Goal: Task Accomplishment & Management: Manage account settings

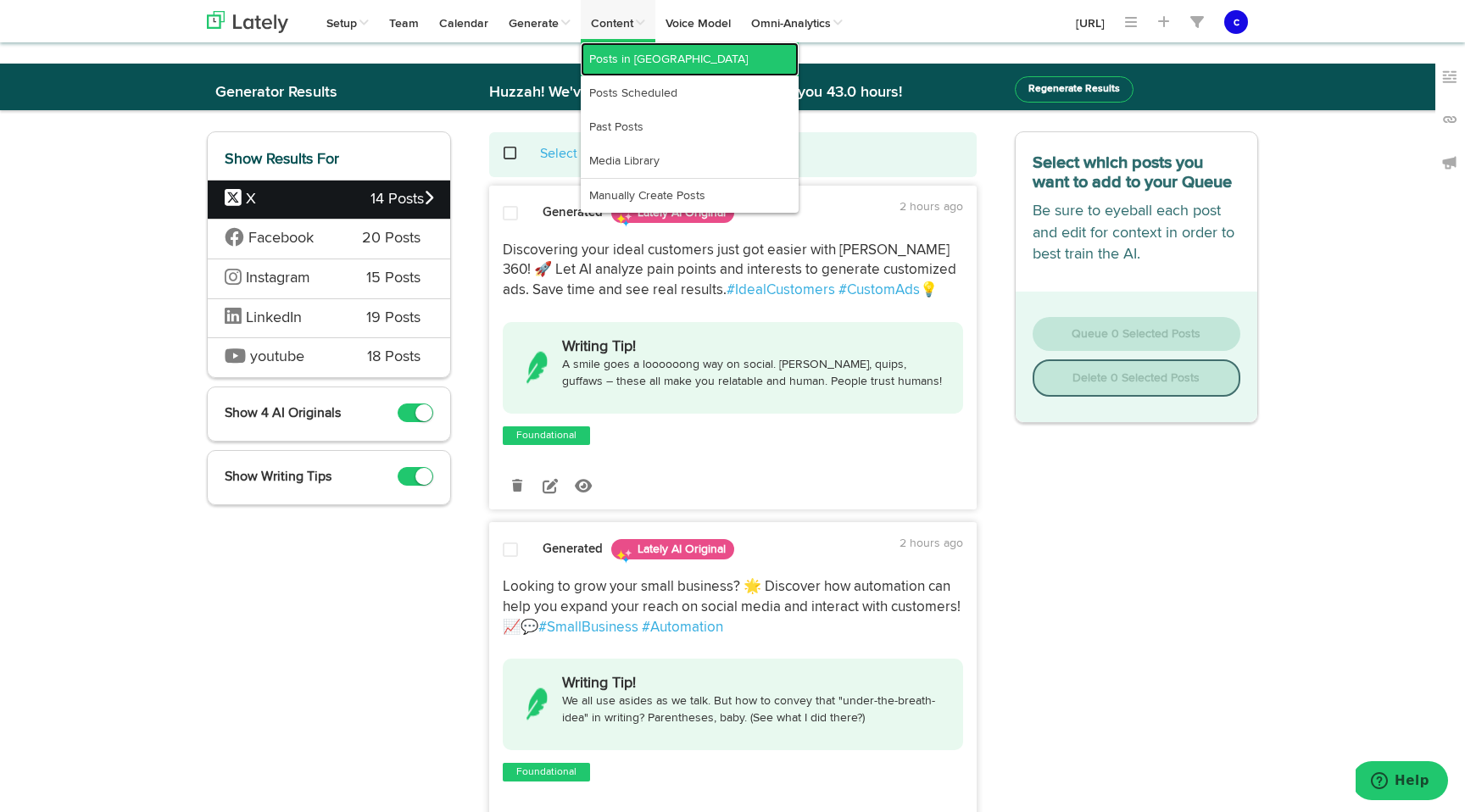
click at [634, 56] on link "Posts in [GEOGRAPHIC_DATA]" at bounding box center [690, 60] width 218 height 34
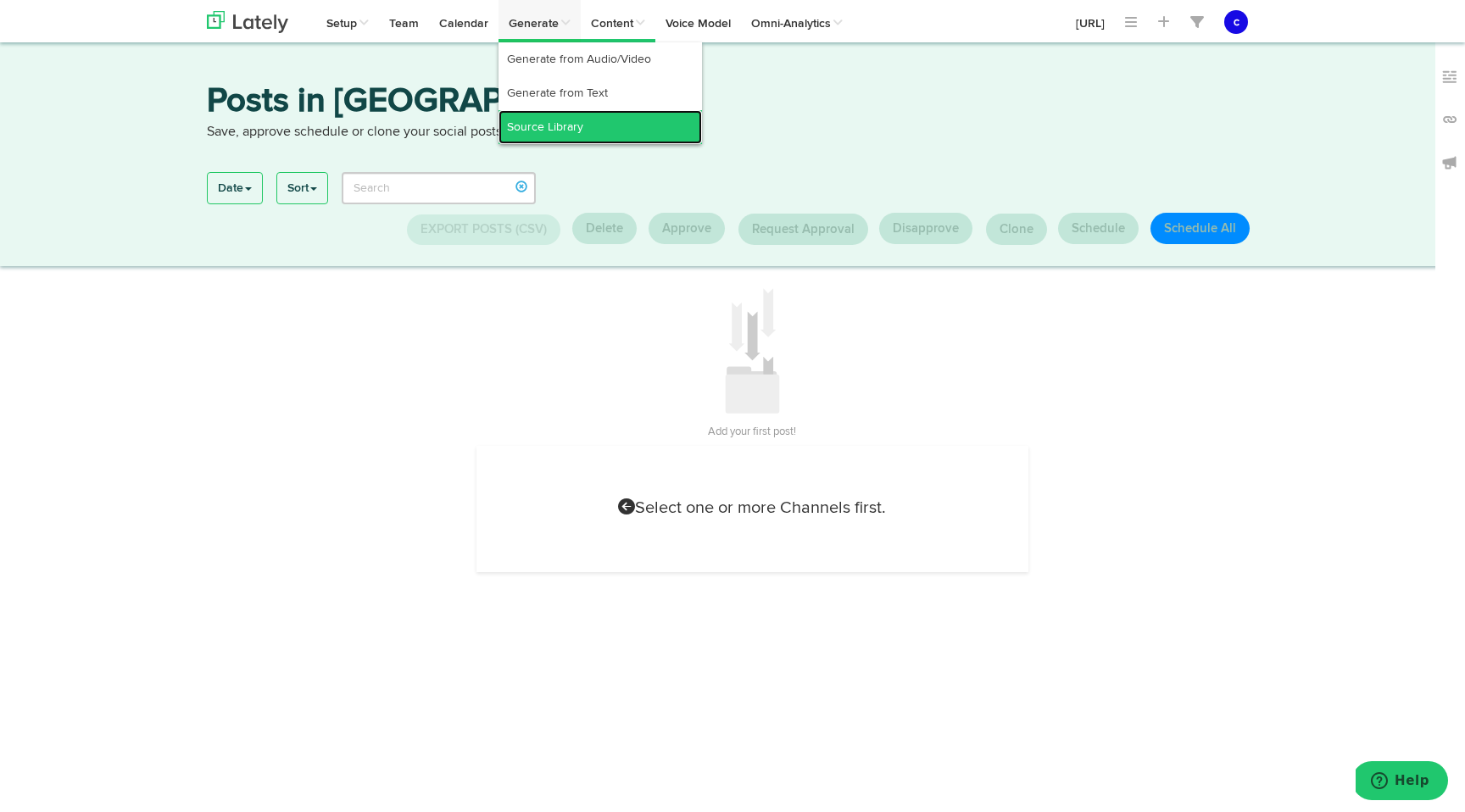
click at [548, 119] on link "Source Library" at bounding box center [599, 128] width 203 height 34
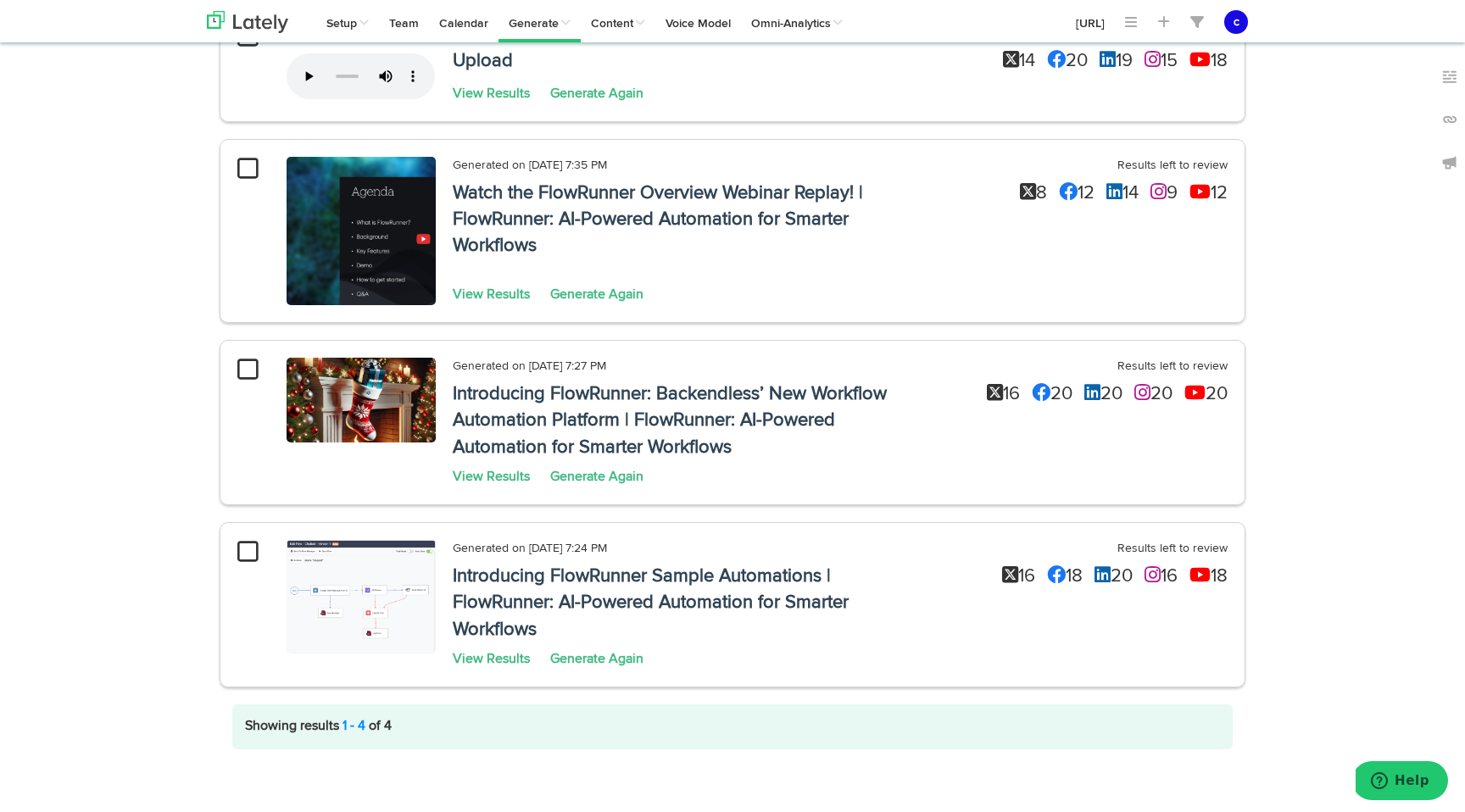
scroll to position [213, 0]
click at [502, 478] on link "View Results" at bounding box center [491, 477] width 77 height 14
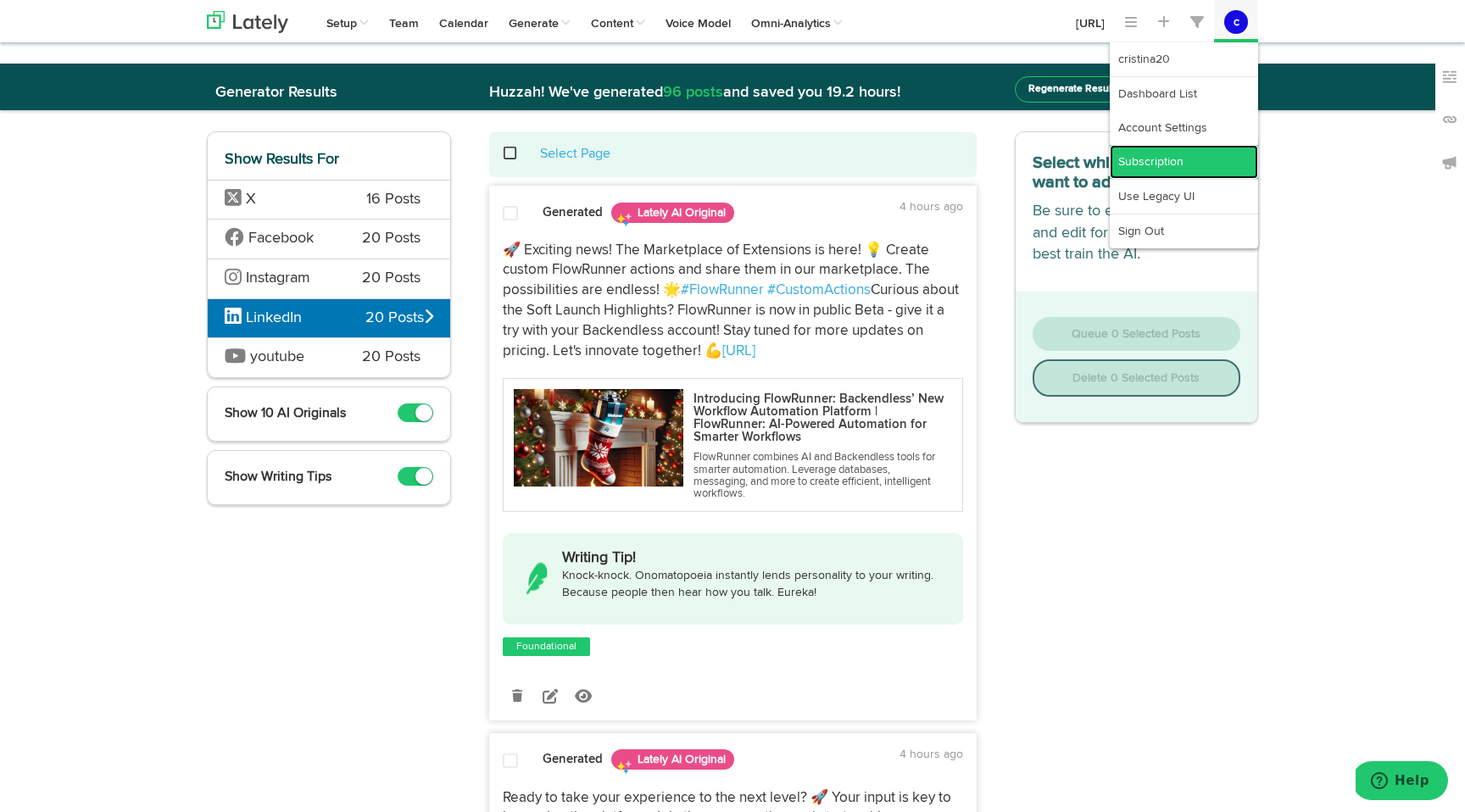
click at [1186, 153] on link "Subscription" at bounding box center [1184, 162] width 149 height 34
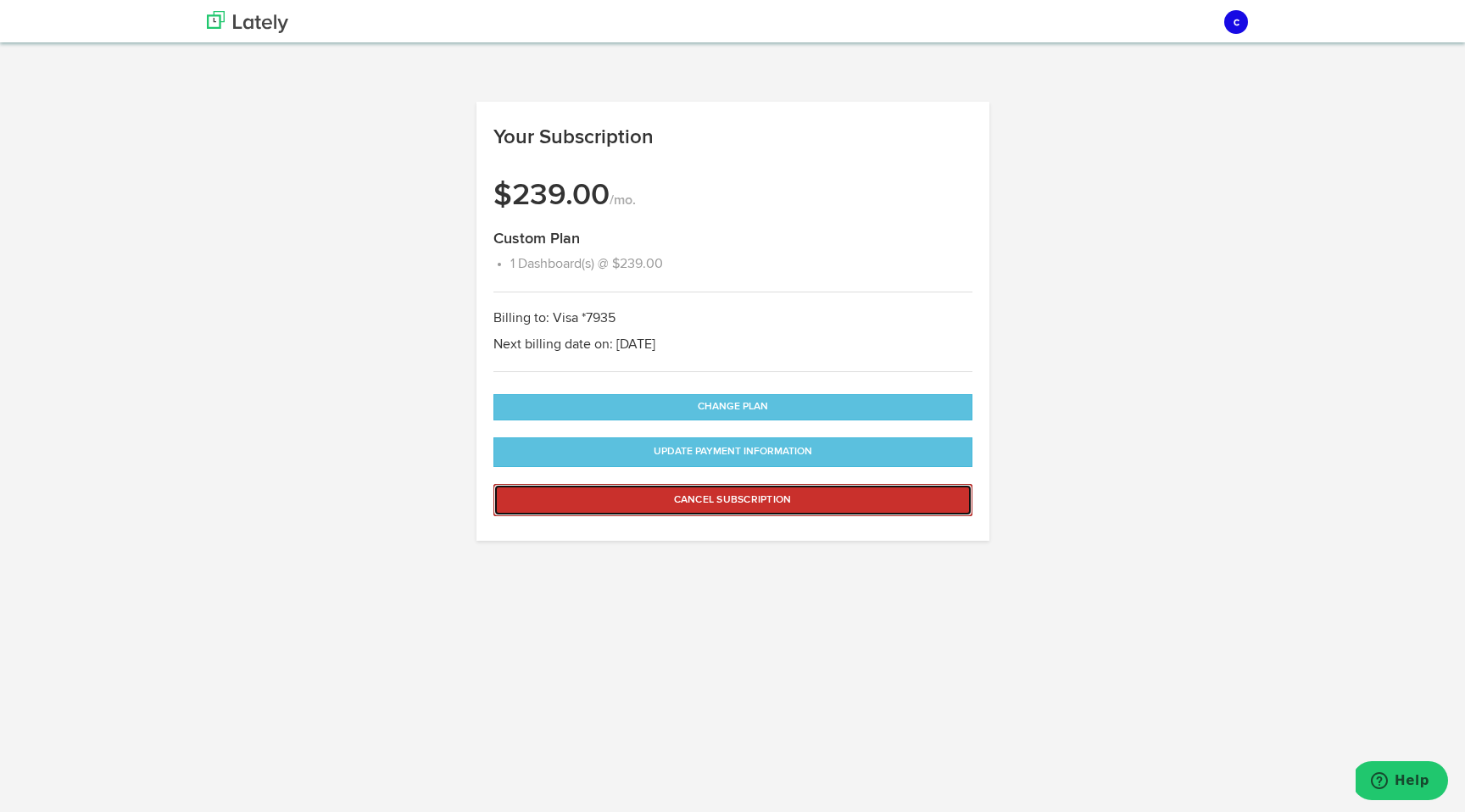
click at [665, 495] on button "Cancel Subscription" at bounding box center [732, 500] width 479 height 32
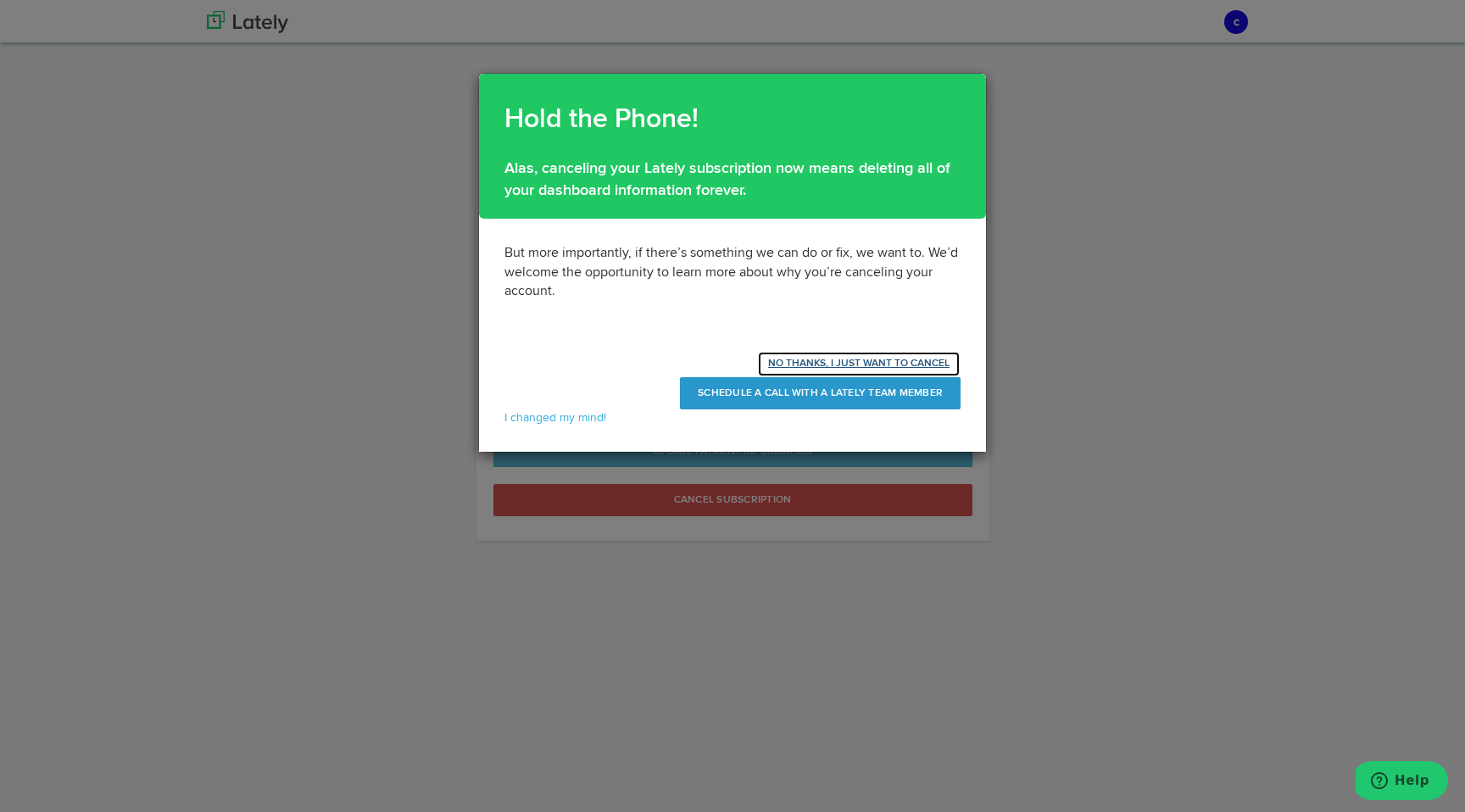
click at [855, 361] on button "NO THANKS, I JUST WANT TO CANCEL" at bounding box center [859, 364] width 203 height 26
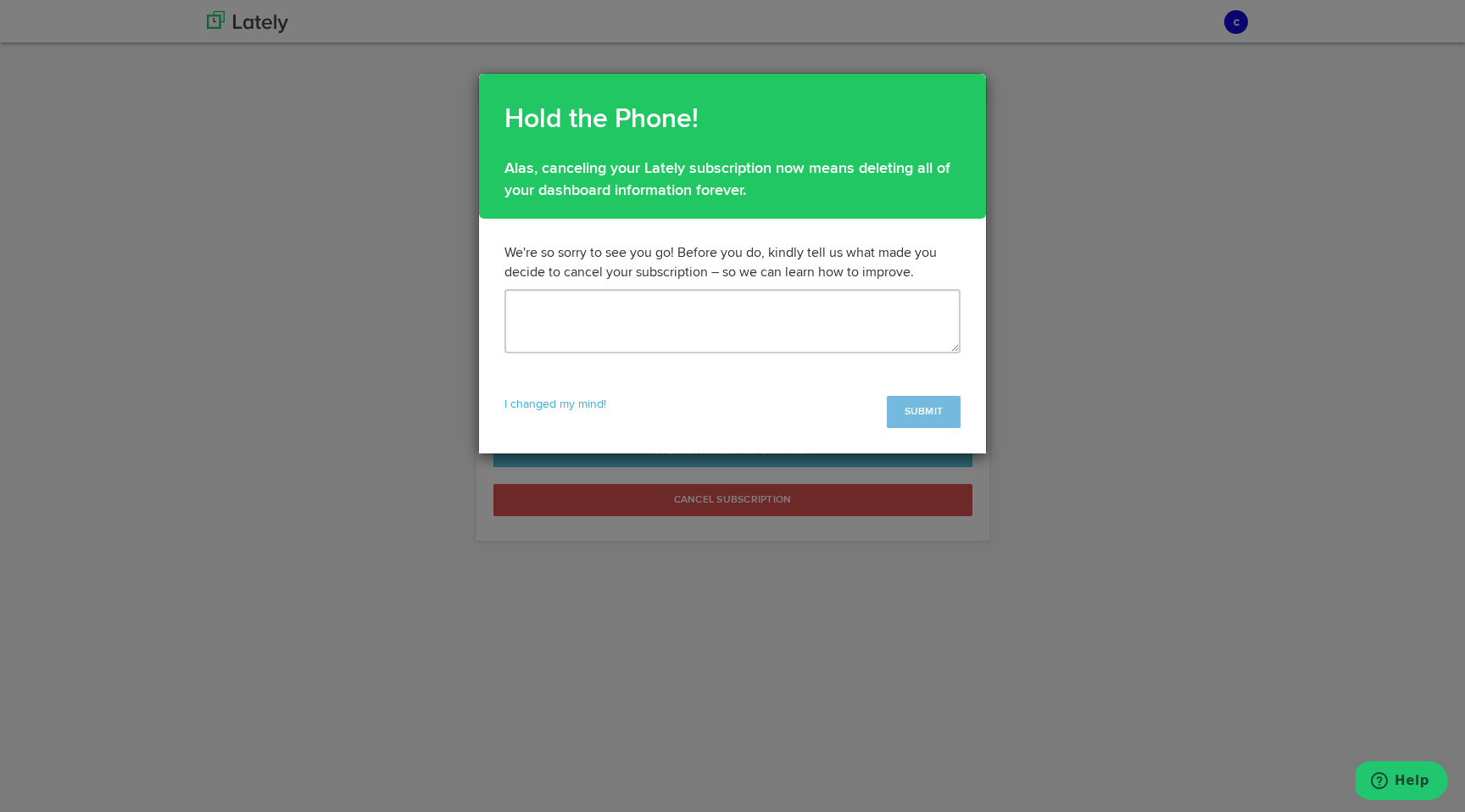
click at [868, 354] on div "We're so sorry to see you go! Before you do, kindly tell us what made you decid…" at bounding box center [732, 336] width 507 height 236
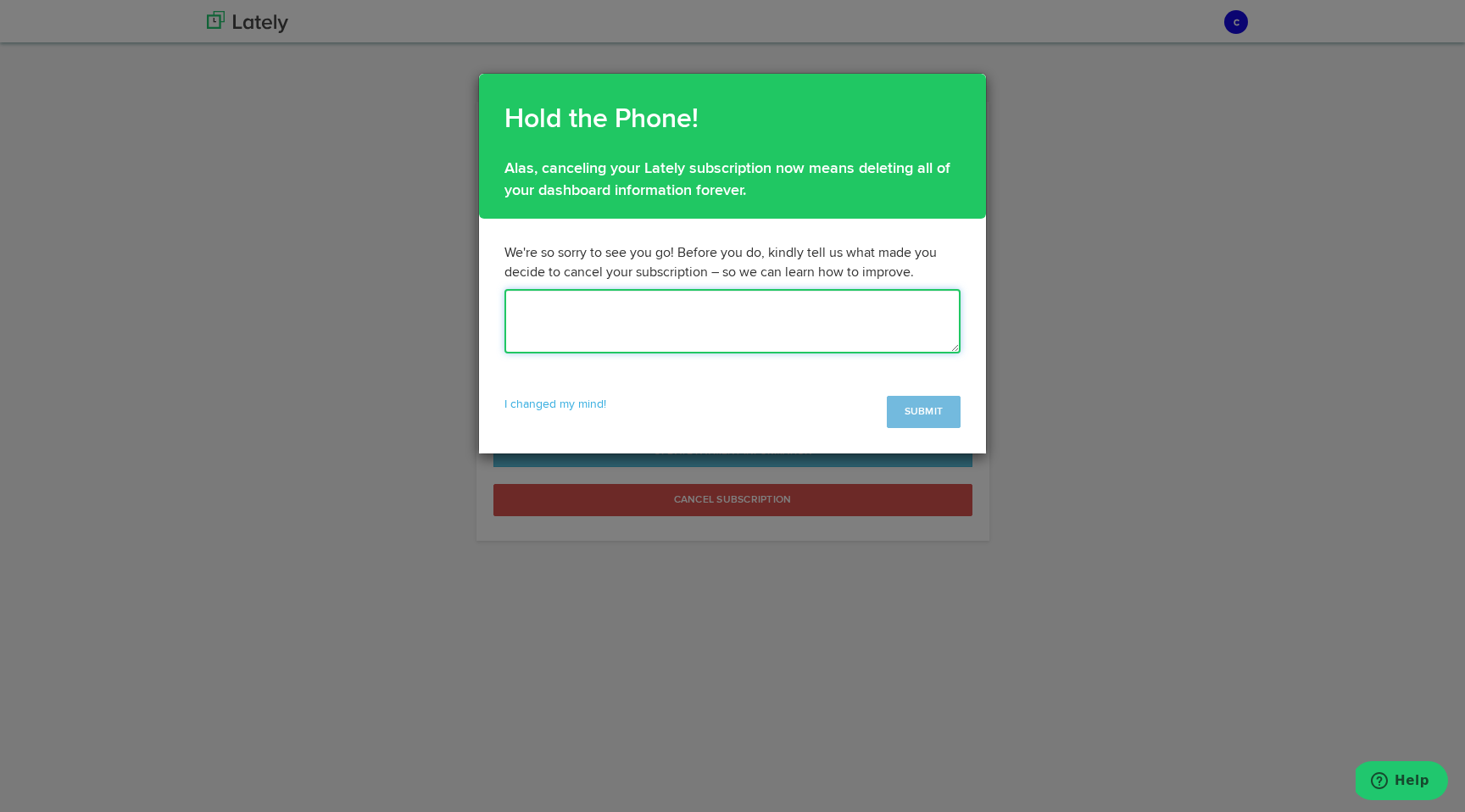
click at [858, 341] on textarea at bounding box center [732, 321] width 457 height 65
type textarea "change of plans"
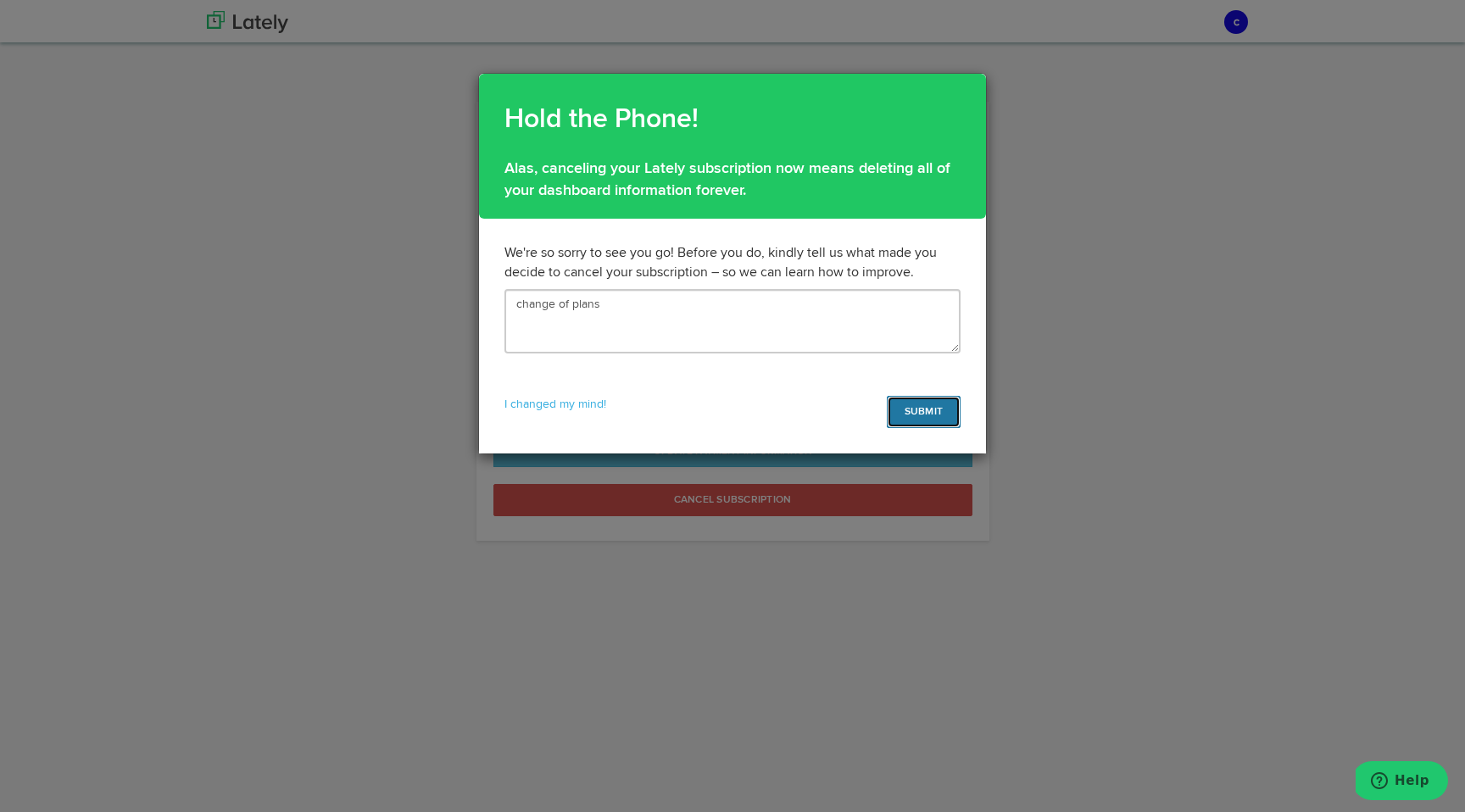
click at [935, 421] on button "SUBMIT" at bounding box center [923, 412] width 74 height 32
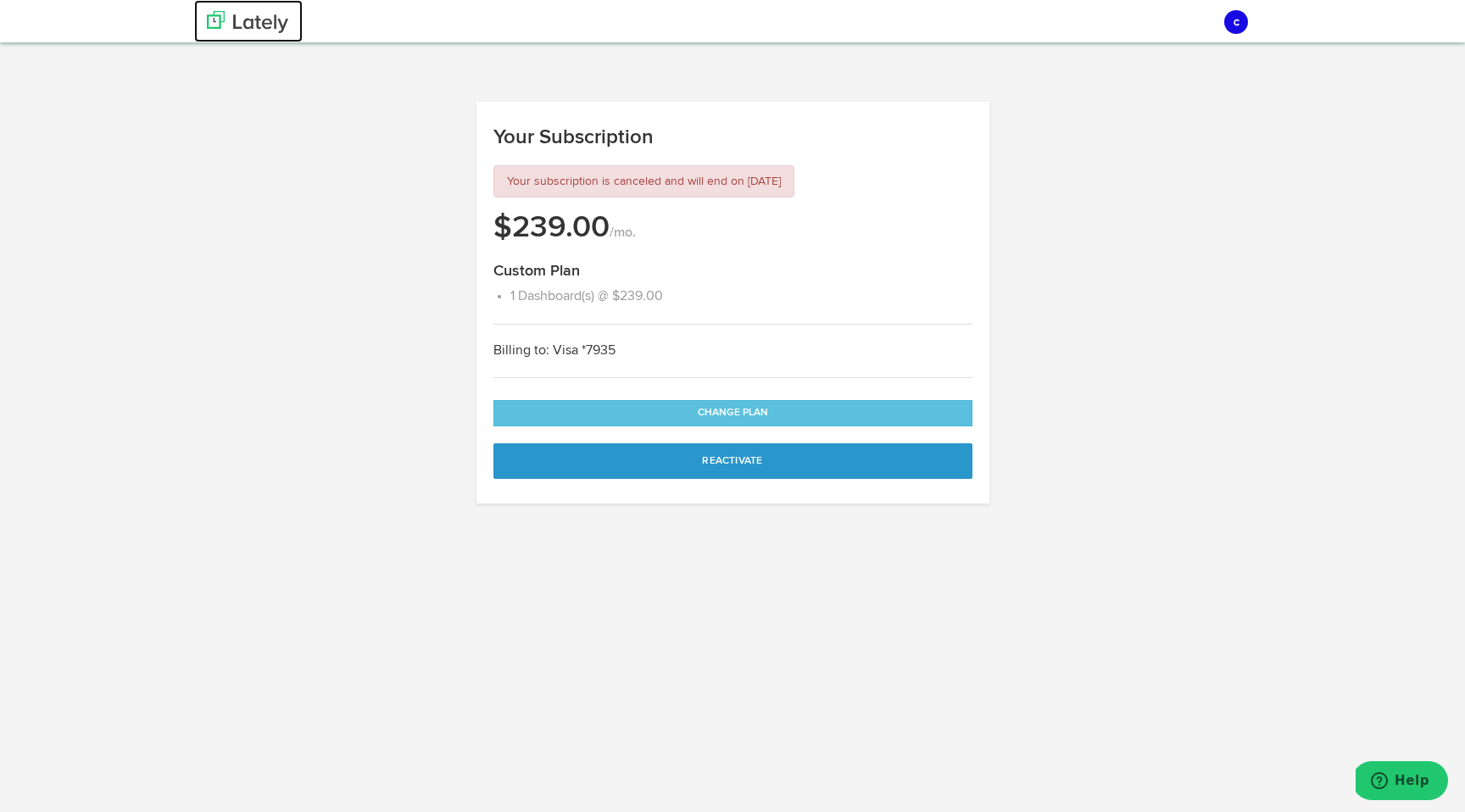
click at [260, 33] on link at bounding box center [248, 21] width 109 height 43
